Goal: Check status: Check status

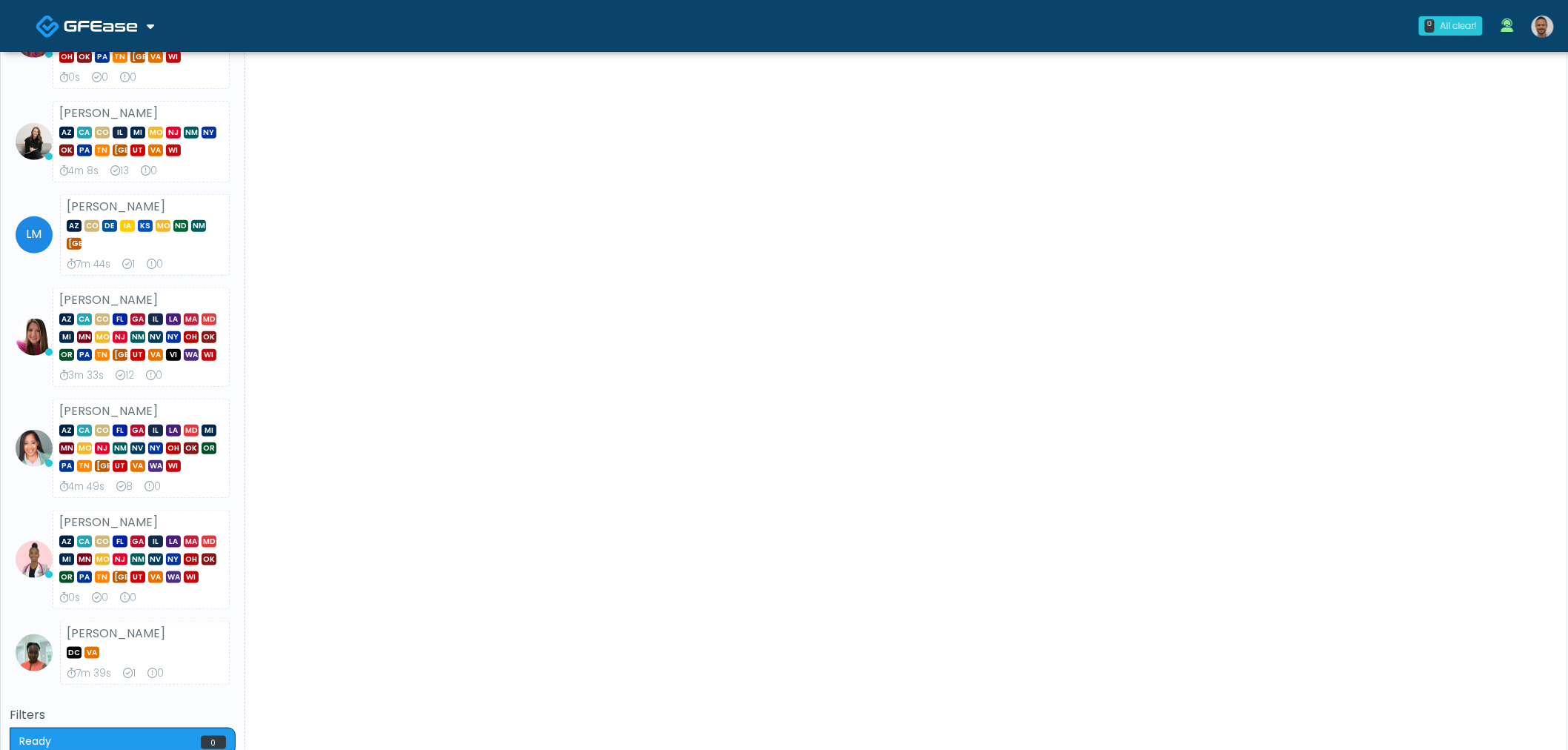
scroll to position [624, 0]
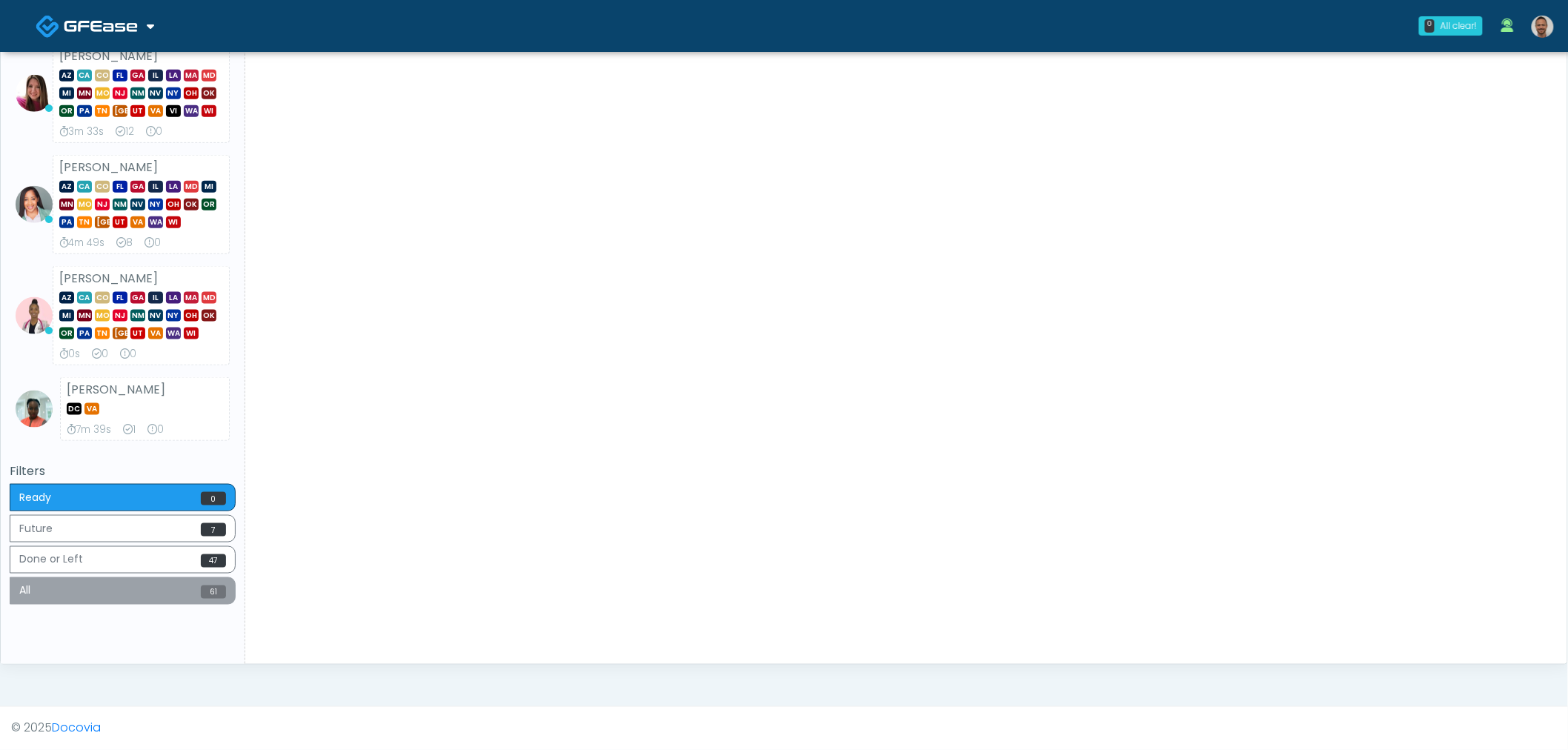
click at [133, 591] on button "All 61" at bounding box center [122, 591] width 226 height 28
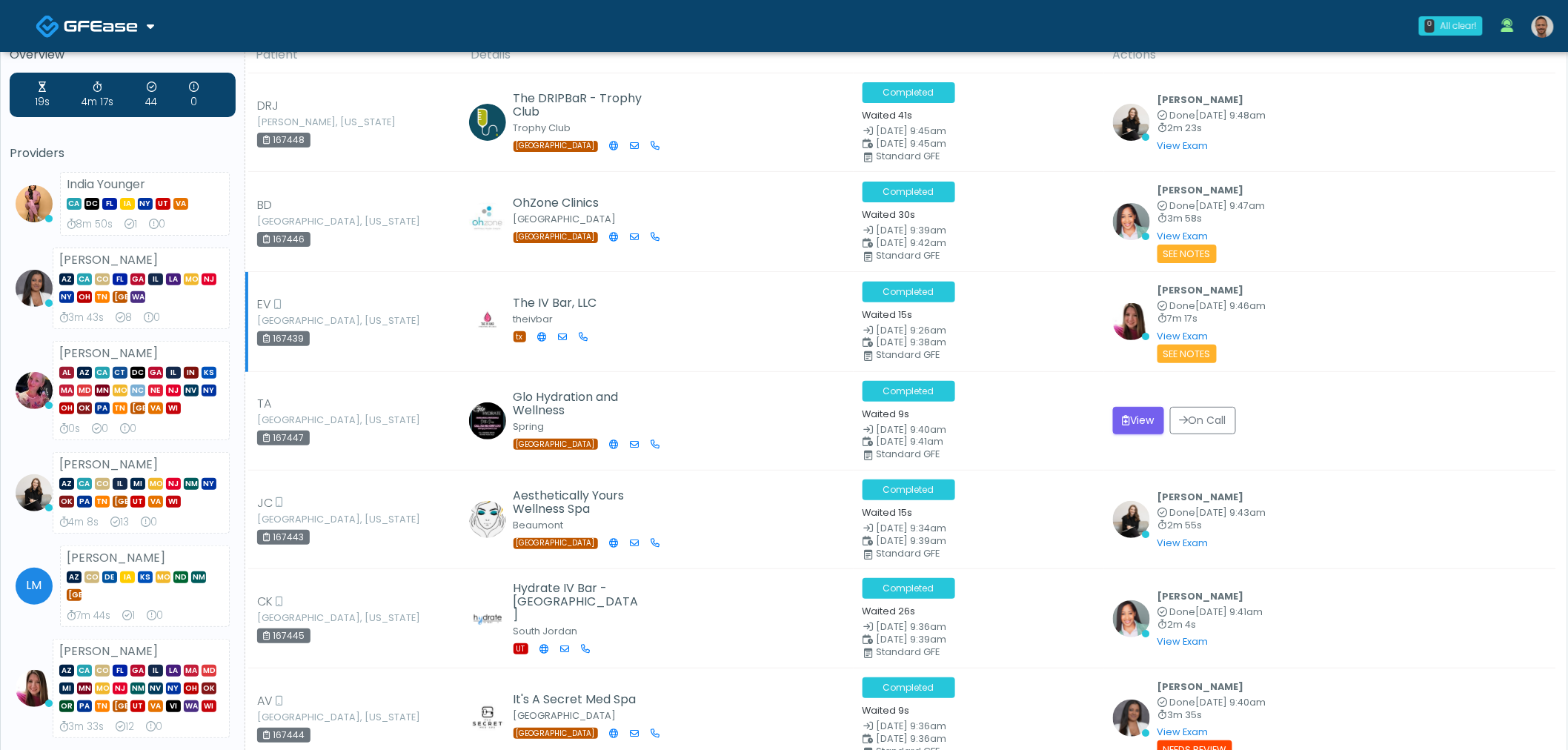
scroll to position [0, 0]
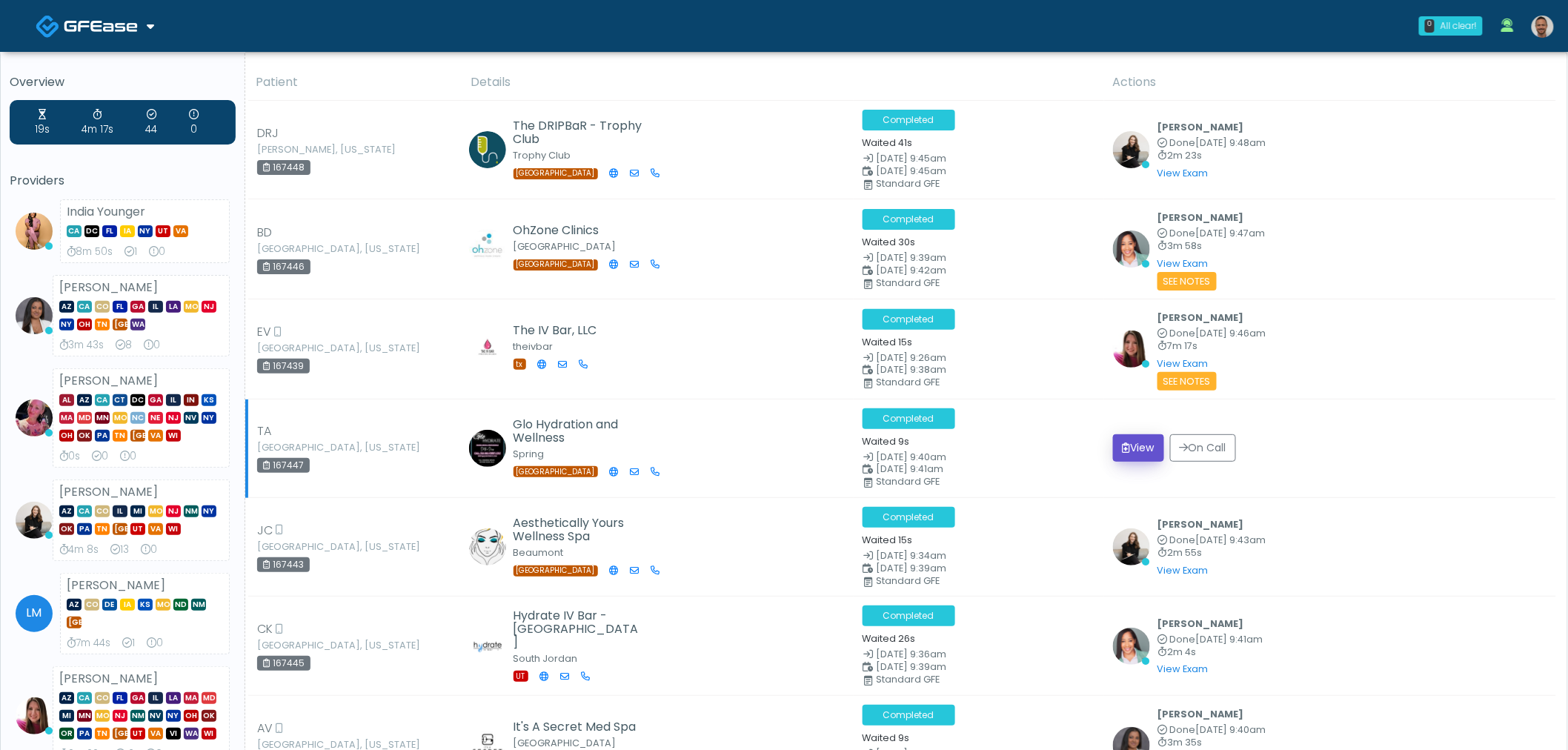
click at [1124, 447] on icon "submit" at bounding box center [1126, 447] width 8 height 10
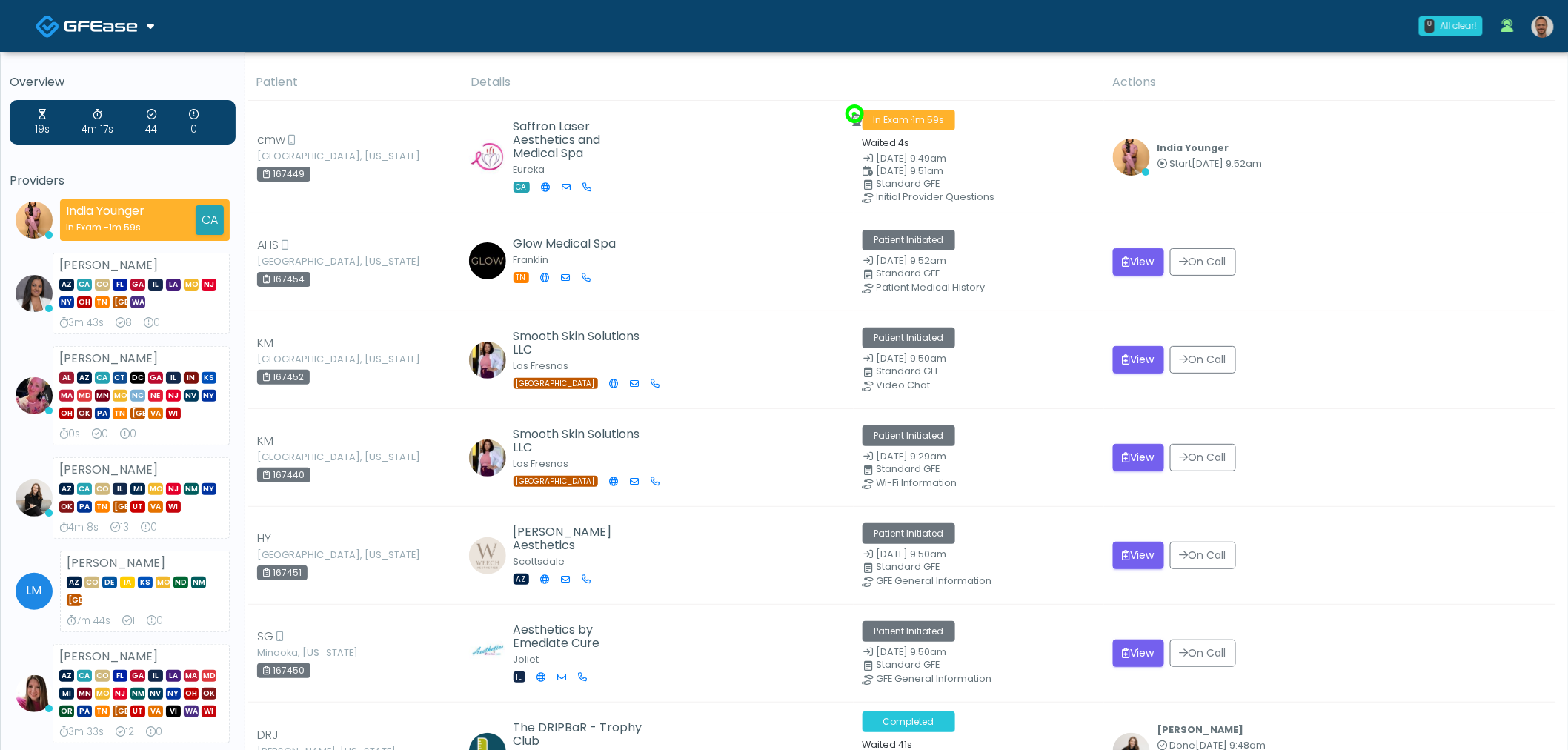
click at [1541, 32] on img at bounding box center [1543, 27] width 22 height 22
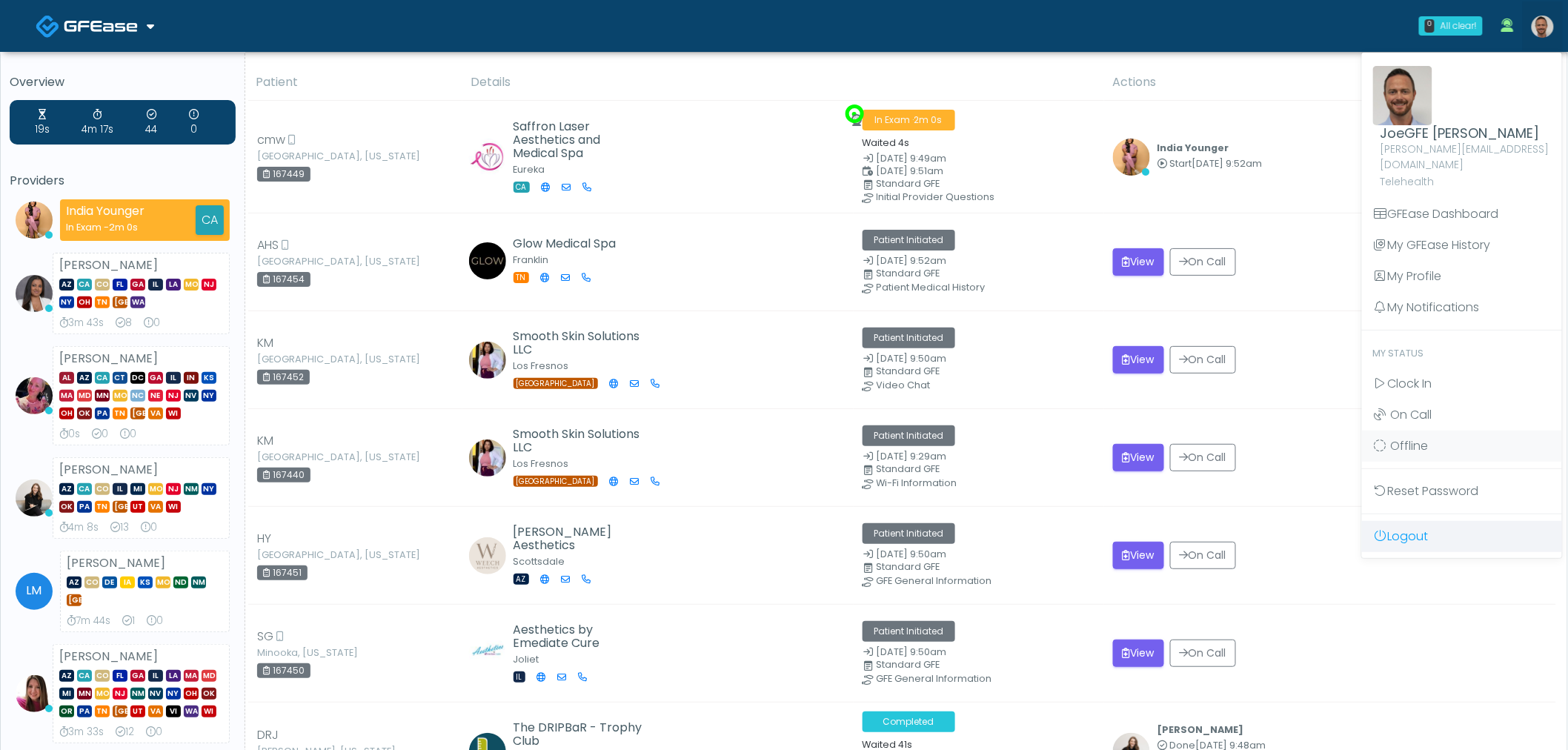
click at [1413, 521] on link "Logout" at bounding box center [1462, 535] width 200 height 31
